Goal: Task Accomplishment & Management: Use online tool/utility

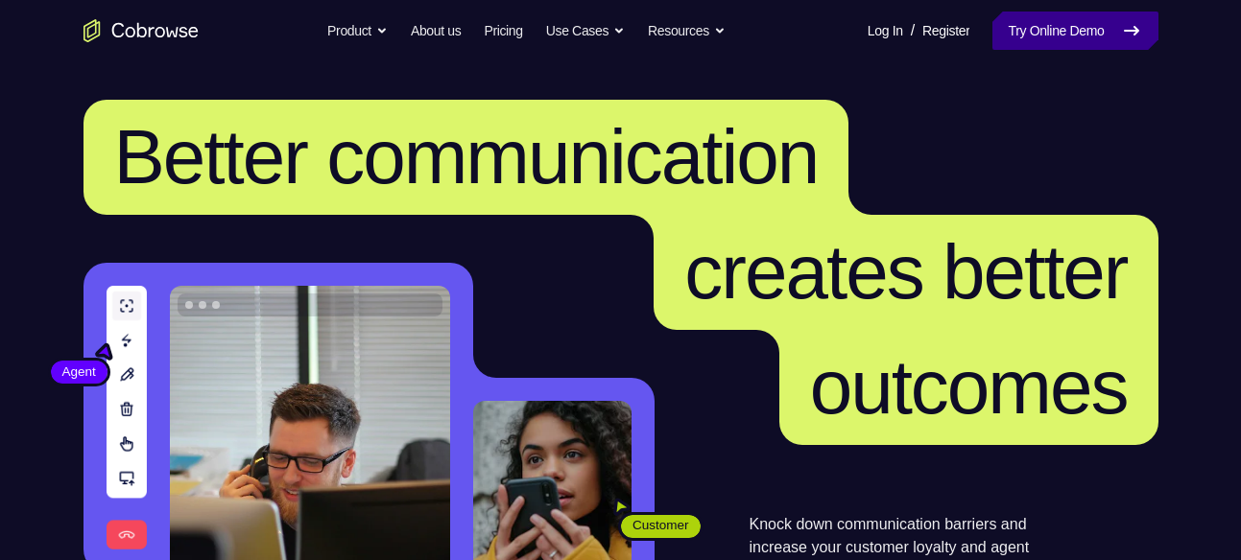
click at [1058, 42] on link "Try Online Demo" at bounding box center [1074, 31] width 165 height 38
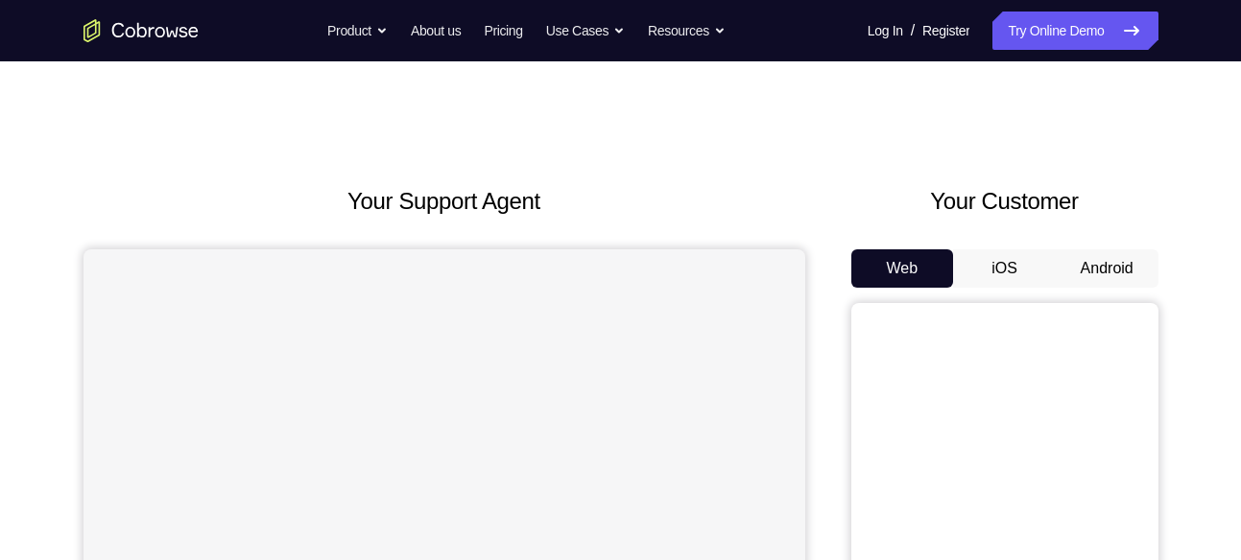
click at [1100, 262] on button "Android" at bounding box center [1107, 269] width 103 height 38
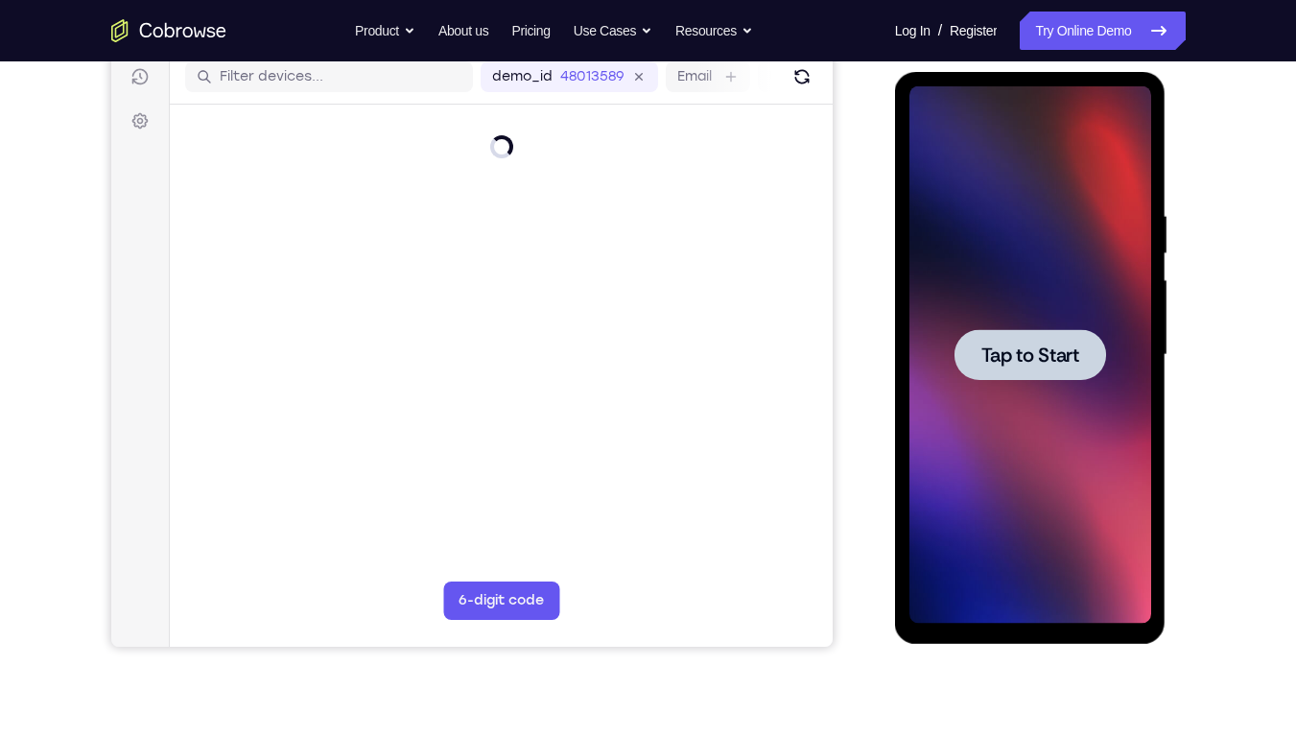
click at [1052, 236] on div at bounding box center [1031, 354] width 242 height 537
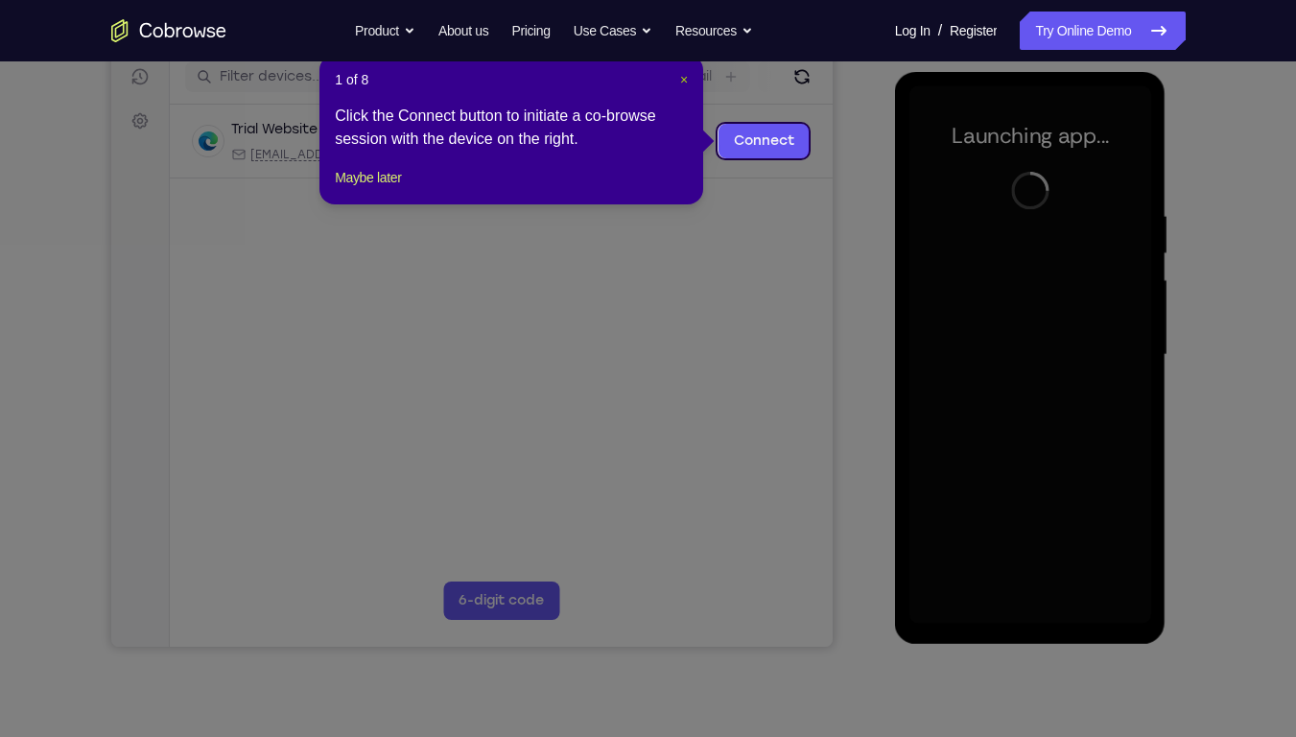
click at [685, 78] on span "×" at bounding box center [684, 79] width 8 height 15
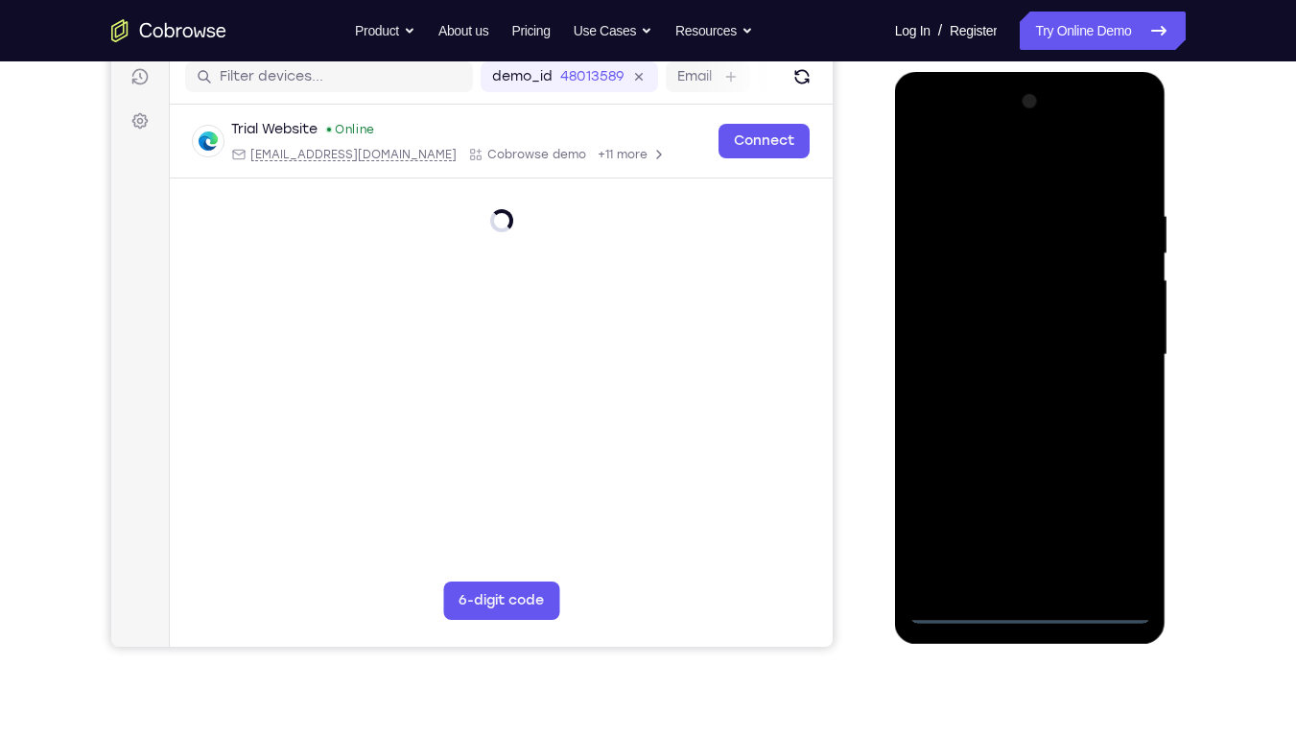
click at [1030, 559] on div at bounding box center [1031, 354] width 242 height 537
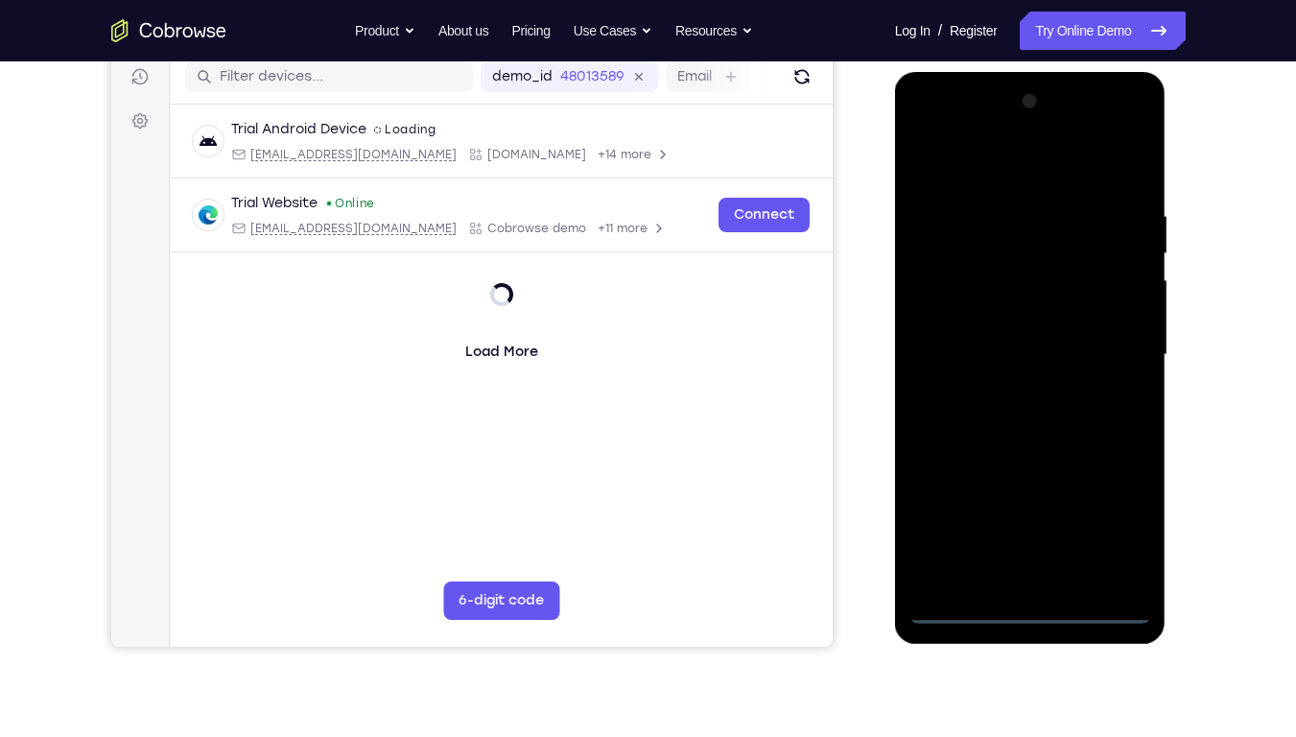
click at [1119, 524] on div at bounding box center [1031, 354] width 242 height 537
click at [987, 150] on div at bounding box center [1031, 354] width 242 height 537
click at [1113, 348] on div at bounding box center [1031, 354] width 242 height 537
click at [1008, 393] on div at bounding box center [1031, 354] width 242 height 537
click at [1034, 330] on div at bounding box center [1031, 354] width 242 height 537
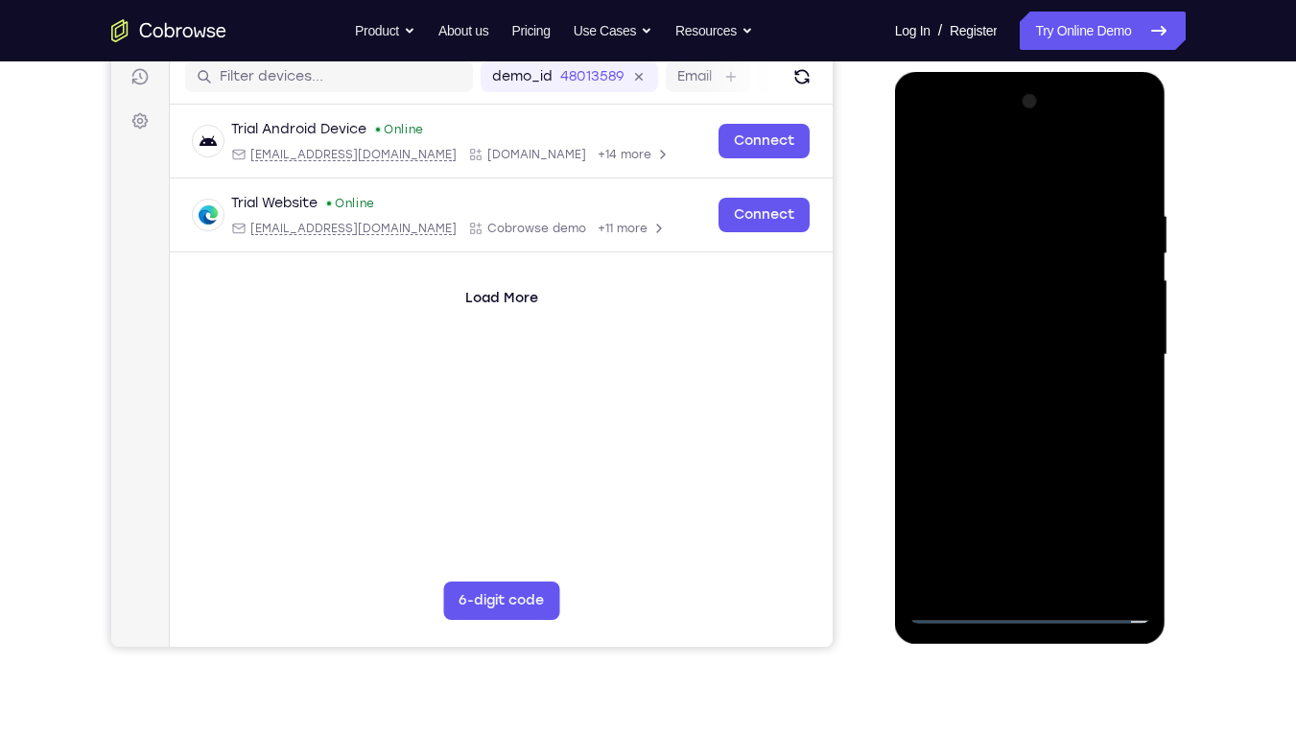
click at [1032, 319] on div at bounding box center [1031, 354] width 242 height 537
click at [1013, 356] on div at bounding box center [1031, 354] width 242 height 537
click at [1013, 417] on div at bounding box center [1031, 354] width 242 height 537
click at [1034, 405] on div at bounding box center [1031, 354] width 242 height 537
click at [1030, 417] on div at bounding box center [1031, 354] width 242 height 537
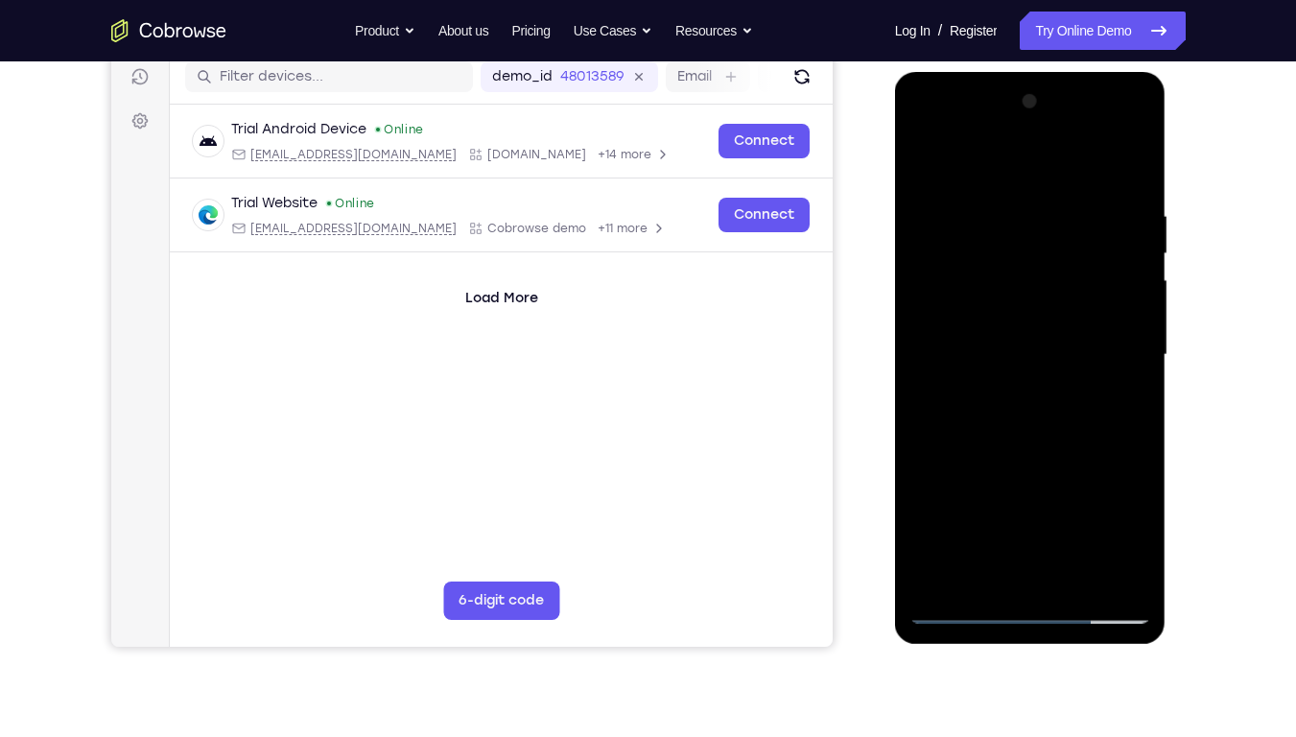
click at [963, 345] on div at bounding box center [1031, 354] width 242 height 537
click at [995, 415] on div at bounding box center [1031, 354] width 242 height 537
click at [1025, 415] on div at bounding box center [1031, 354] width 242 height 537
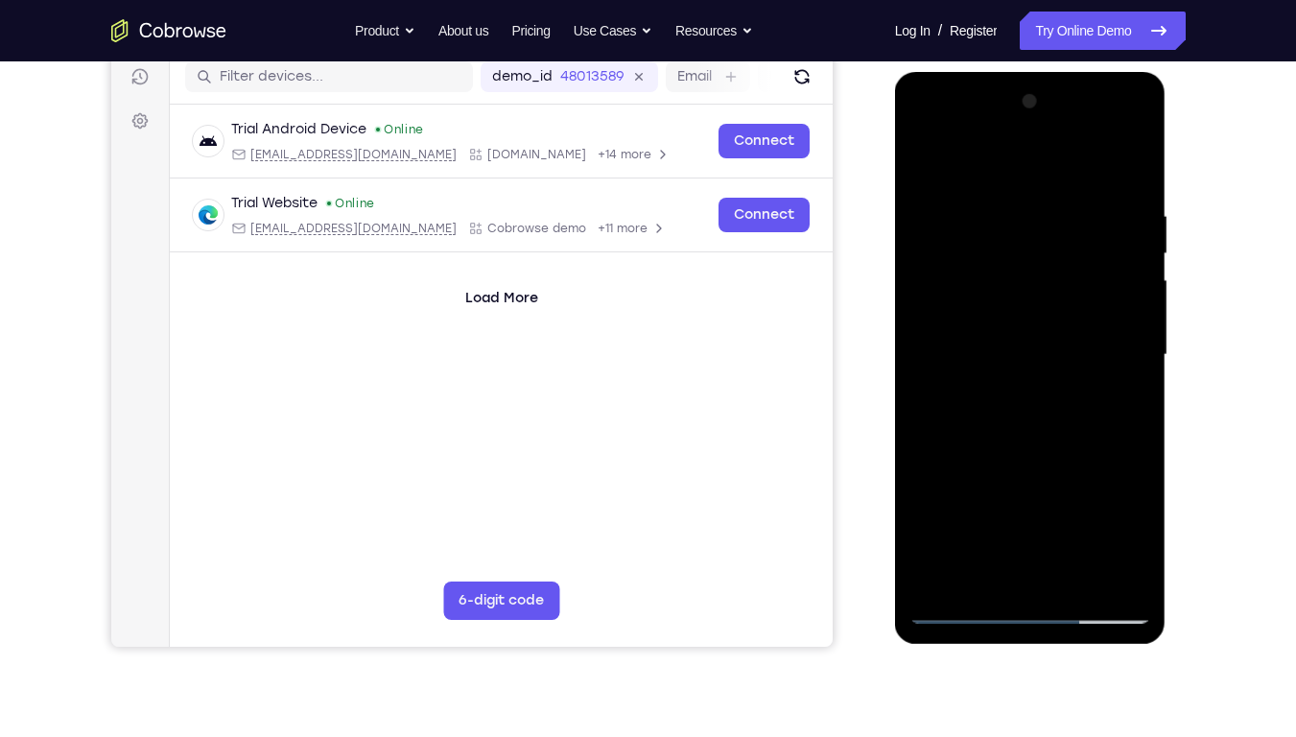
click at [1023, 420] on div at bounding box center [1031, 354] width 242 height 537
click at [1020, 416] on div at bounding box center [1031, 354] width 242 height 537
click at [1039, 393] on div at bounding box center [1031, 354] width 242 height 537
click at [1031, 407] on div at bounding box center [1031, 354] width 242 height 537
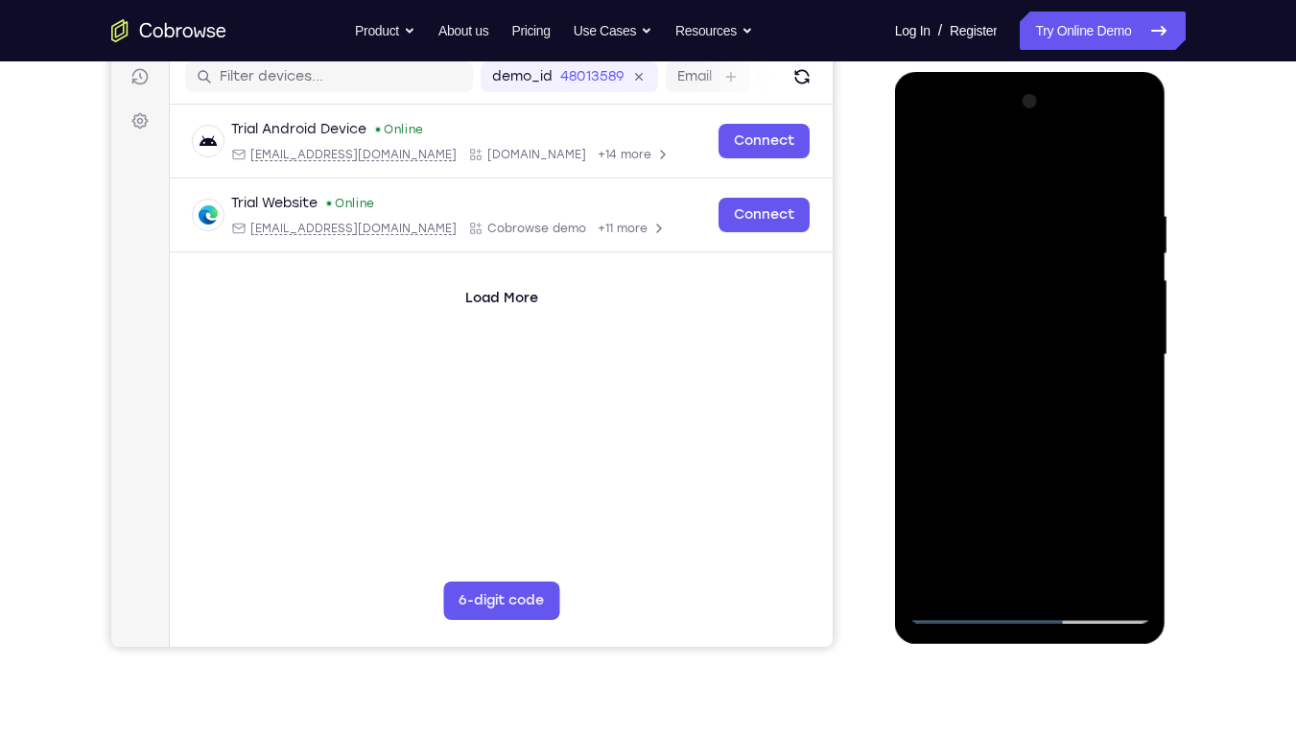
click at [1114, 133] on div at bounding box center [1031, 354] width 242 height 537
click at [919, 131] on div at bounding box center [1031, 354] width 242 height 537
click at [952, 295] on div at bounding box center [1031, 354] width 242 height 537
click at [1126, 193] on div at bounding box center [1031, 354] width 242 height 537
click at [998, 210] on div at bounding box center [1031, 354] width 242 height 537
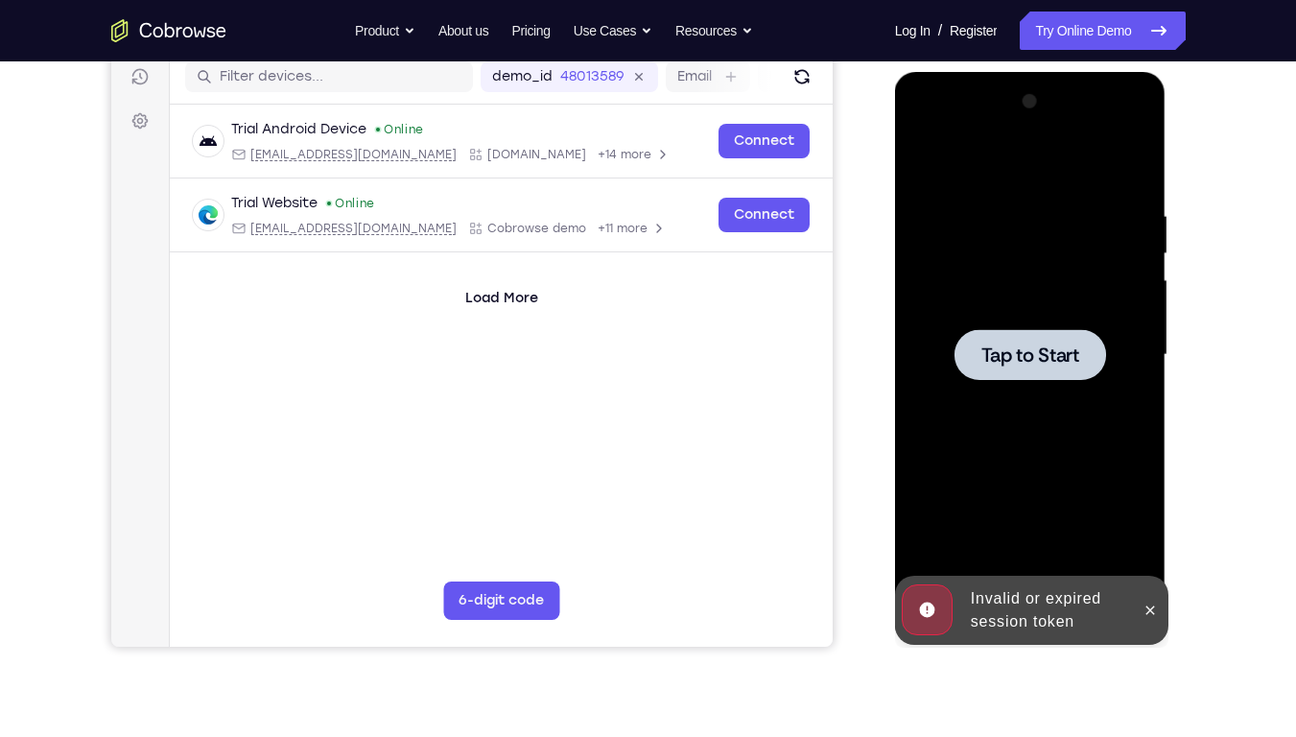
click at [1053, 338] on div at bounding box center [1031, 354] width 152 height 51
